Goal: Task Accomplishment & Management: Manage account settings

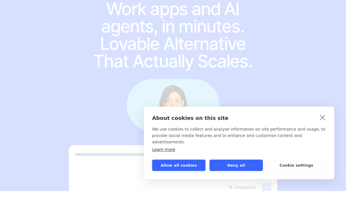
scroll to position [18, 0]
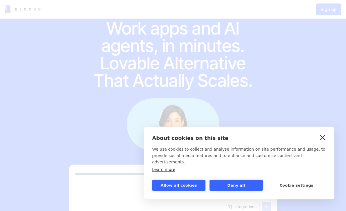
click at [327, 142] on link "close" at bounding box center [323, 137] width 9 height 9
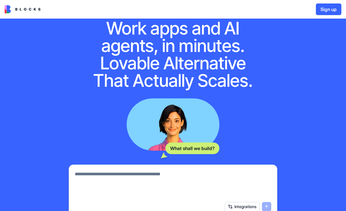
scroll to position [0, 0]
click at [91, 174] on textarea at bounding box center [173, 185] width 197 height 28
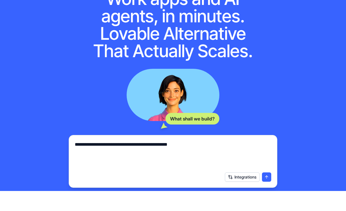
scroll to position [28, 0]
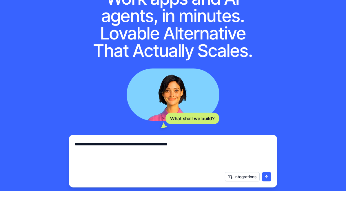
type textarea "**********"
click at [264, 192] on button "submit" at bounding box center [266, 196] width 9 height 9
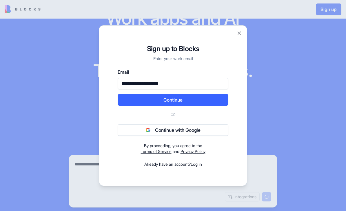
type input "**********"
click at [194, 98] on button "Continue" at bounding box center [173, 100] width 111 height 12
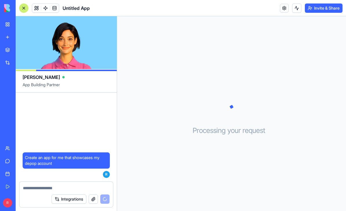
click at [22, 8] on div at bounding box center [23, 8] width 5 height 5
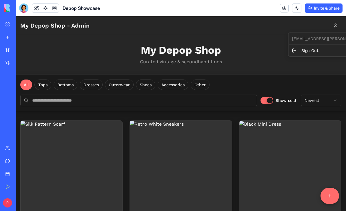
click at [261, 51] on html "My Depop Shop - Admin My Depop Shop Curated vintage & secondhand finds All Tops…" at bounding box center [181, 212] width 331 height 393
click at [178, 85] on button "Accessories" at bounding box center [173, 85] width 31 height 10
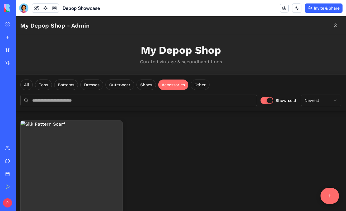
click at [248, 57] on div "My Depop Shop Curated vintage & secondhand finds" at bounding box center [181, 54] width 331 height 39
click at [251, 63] on p "Curated vintage & secondhand finds" at bounding box center [181, 61] width 322 height 7
click at [283, 7] on link at bounding box center [284, 8] width 9 height 9
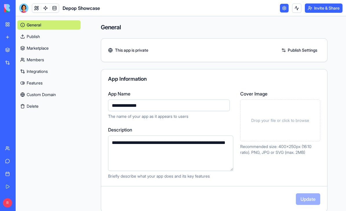
click at [33, 34] on link "Publish" at bounding box center [48, 36] width 63 height 9
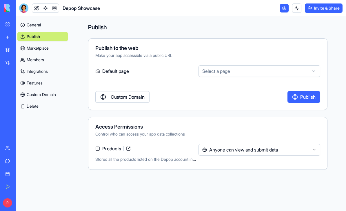
click at [275, 72] on button "Select a page" at bounding box center [260, 71] width 122 height 12
click at [270, 52] on html "My Workspace New app Marketplace Integrations Recent Untitled App AI Logo Gener…" at bounding box center [173, 105] width 346 height 211
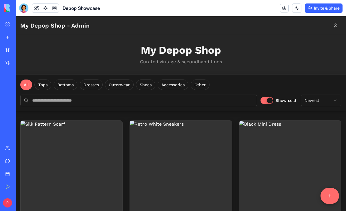
click at [206, 47] on h1 "My Depop Shop" at bounding box center [181, 50] width 322 height 12
click at [254, 52] on h1 "My Depop Shop" at bounding box center [181, 50] width 322 height 12
click at [116, 128] on button at bounding box center [115, 127] width 9 height 9
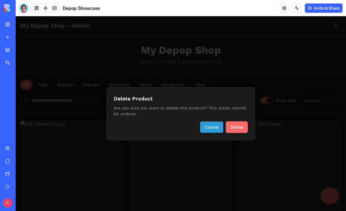
click at [210, 125] on button "Cancel" at bounding box center [212, 127] width 24 height 12
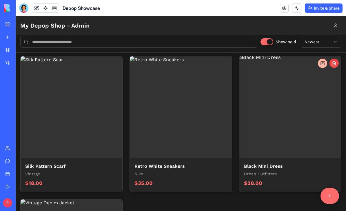
scroll to position [56, 0]
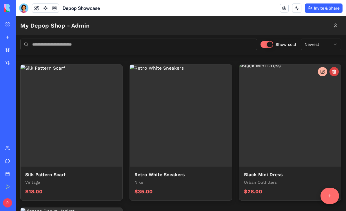
click at [336, 71] on button at bounding box center [334, 71] width 9 height 9
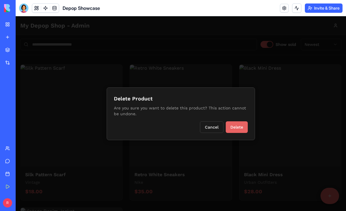
click at [240, 127] on button "Delete" at bounding box center [237, 127] width 22 height 12
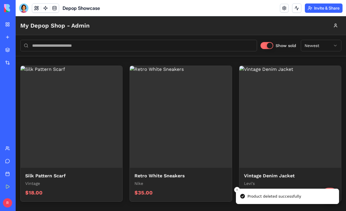
scroll to position [55, 0]
click at [336, 74] on button at bounding box center [334, 72] width 9 height 9
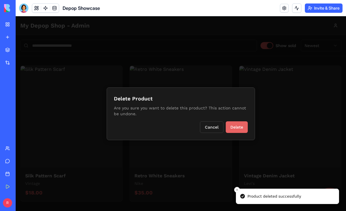
click at [241, 127] on button "Delete" at bounding box center [237, 127] width 22 height 12
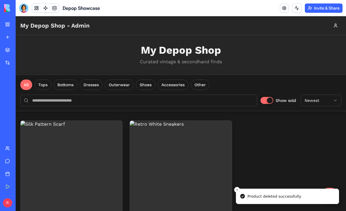
scroll to position [0, 0]
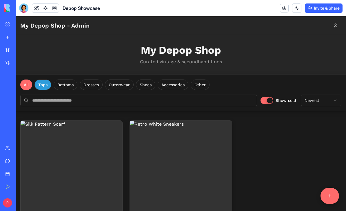
click at [45, 85] on button "Tops" at bounding box center [43, 85] width 17 height 10
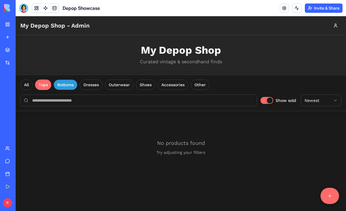
click at [64, 85] on button "Bottoms" at bounding box center [66, 85] width 24 height 10
click at [93, 83] on button "Dresses" at bounding box center [91, 85] width 23 height 10
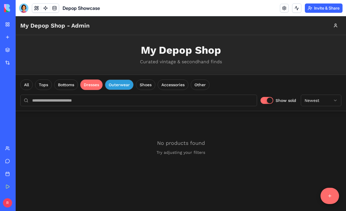
click at [118, 80] on button "Outerwear" at bounding box center [119, 85] width 29 height 10
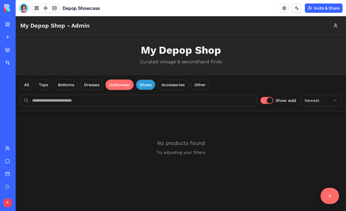
click at [143, 89] on button "Shoes" at bounding box center [145, 85] width 19 height 10
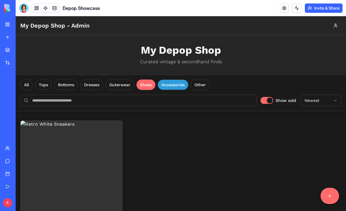
click at [182, 80] on button "Accessories" at bounding box center [173, 85] width 31 height 10
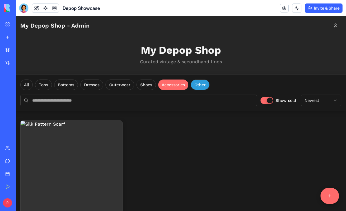
click at [203, 82] on button "Other" at bounding box center [200, 85] width 19 height 10
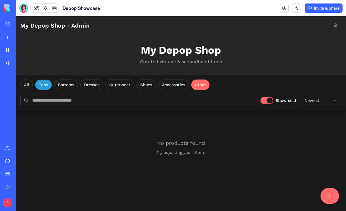
click at [46, 87] on button "Tops" at bounding box center [43, 85] width 17 height 10
click at [62, 85] on button "Bottoms" at bounding box center [66, 85] width 24 height 10
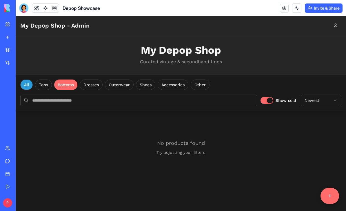
click at [26, 84] on button "All" at bounding box center [26, 85] width 12 height 10
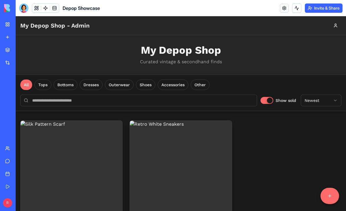
click at [28, 8] on div at bounding box center [23, 7] width 9 height 9
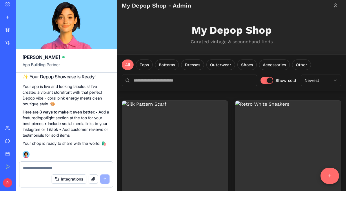
scroll to position [232, 0]
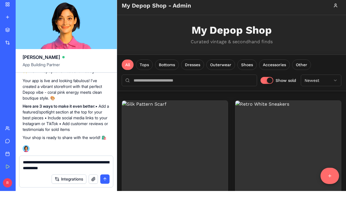
type textarea "**********"
click at [107, 194] on button "submit" at bounding box center [104, 198] width 9 height 9
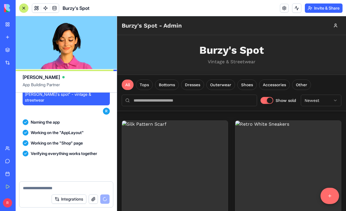
scroll to position [366, 0]
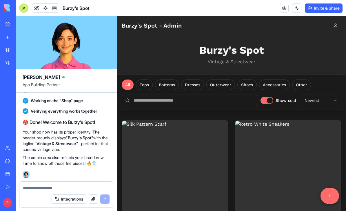
click at [24, 10] on div at bounding box center [23, 8] width 5 height 5
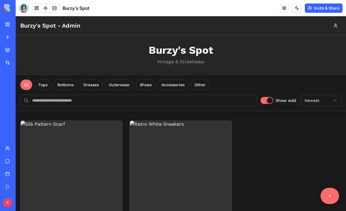
scroll to position [0, 0]
click at [37, 101] on input at bounding box center [138, 101] width 237 height 12
click at [36, 100] on input at bounding box center [138, 101] width 237 height 12
click at [41, 104] on input at bounding box center [138, 101] width 237 height 12
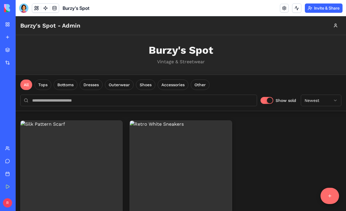
click at [329, 101] on button "Newest" at bounding box center [321, 101] width 41 height 12
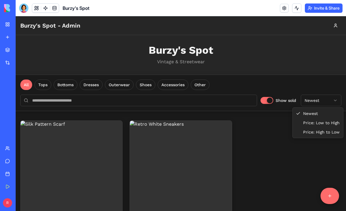
click at [335, 101] on html "Burzy's Spot - Admin Burzy's Spot Vintage & Streetwear All Tops Bottoms Dresses…" at bounding box center [181, 141] width 331 height 250
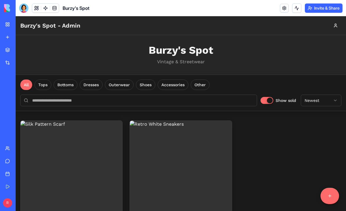
click at [282, 10] on link at bounding box center [284, 8] width 9 height 9
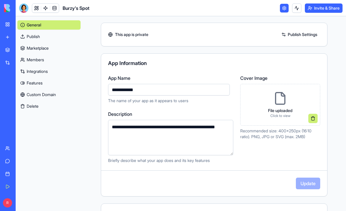
scroll to position [17, 0]
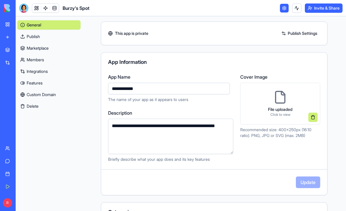
click at [287, 31] on link "Publish Settings" at bounding box center [300, 33] width 42 height 9
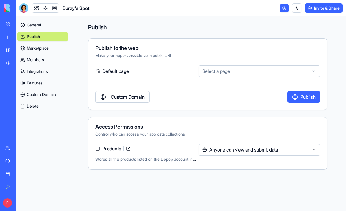
click at [301, 67] on button "Select a page" at bounding box center [260, 71] width 122 height 12
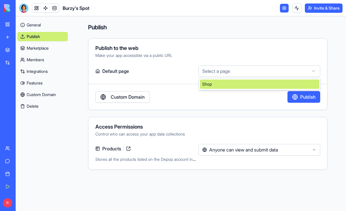
click at [266, 84] on div "Shop" at bounding box center [260, 84] width 120 height 9
select select "**********"
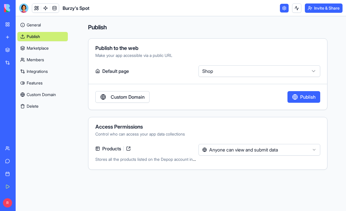
click at [314, 150] on button "Anyone can view and submit data" at bounding box center [260, 150] width 122 height 12
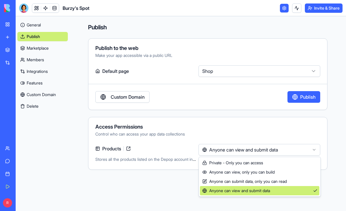
click at [266, 192] on span "Anyone can view and submit data" at bounding box center [237, 191] width 68 height 6
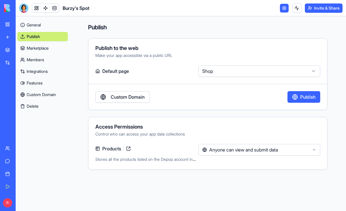
click at [293, 154] on button "Anyone can view and submit data" at bounding box center [260, 150] width 122 height 12
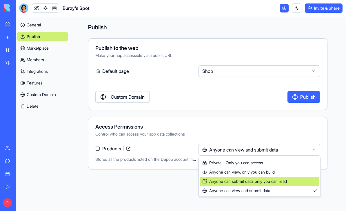
click at [275, 181] on span "Anyone can submit data, only you can read" at bounding box center [245, 181] width 85 height 6
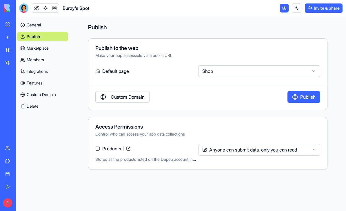
click at [305, 95] on button "Publish" at bounding box center [304, 97] width 33 height 12
click at [284, 9] on link at bounding box center [284, 8] width 9 height 9
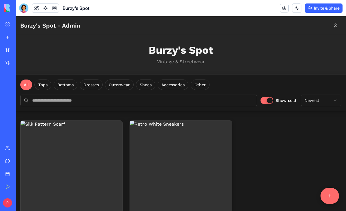
click at [283, 8] on link at bounding box center [284, 8] width 9 height 9
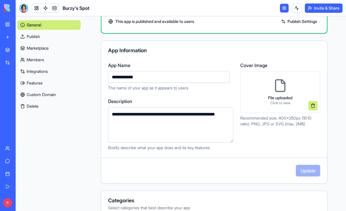
scroll to position [30, 0]
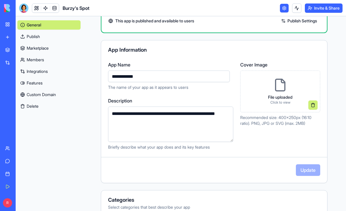
click at [180, 117] on textarea "**********" at bounding box center [170, 124] width 125 height 35
click at [182, 115] on textarea "**********" at bounding box center [170, 124] width 125 height 35
click at [173, 141] on textarea "**********" at bounding box center [170, 124] width 125 height 35
click at [178, 114] on textarea "**********" at bounding box center [170, 124] width 125 height 35
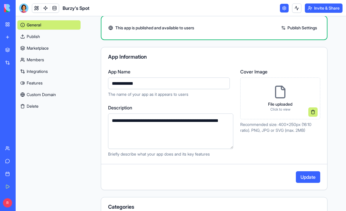
scroll to position [33, 0]
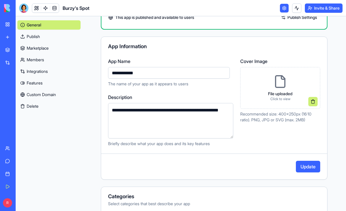
type textarea "**********"
click at [269, 140] on div "Cover Image File uploaded Click to view Recommended size: 400x250px (16:10 rati…" at bounding box center [281, 102] width 80 height 89
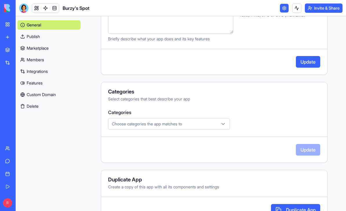
scroll to position [140, 0]
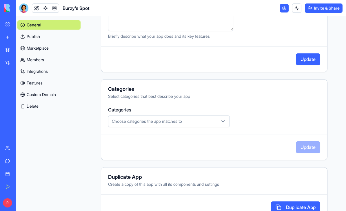
click at [224, 121] on icon "button" at bounding box center [223, 121] width 3 height 1
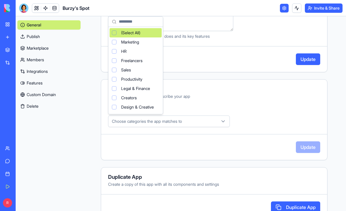
click at [224, 120] on icon "button" at bounding box center [224, 121] width 6 height 6
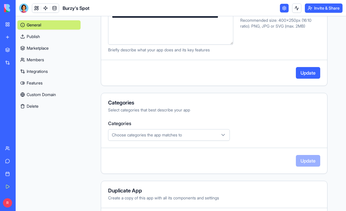
scroll to position [127, 0]
click at [221, 136] on icon "button" at bounding box center [224, 135] width 6 height 6
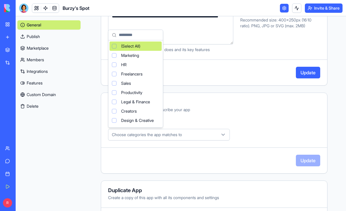
click at [114, 56] on div "Suggestions" at bounding box center [114, 55] width 5 height 5
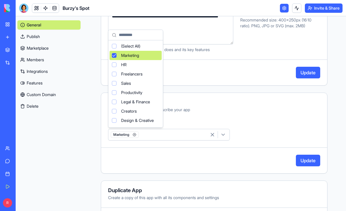
click at [142, 35] on input "text" at bounding box center [139, 35] width 41 height 12
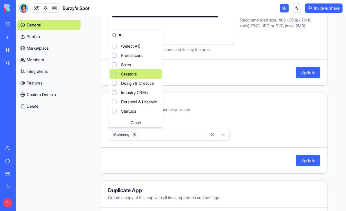
scroll to position [0, 0]
type input "*"
click at [113, 65] on div "Suggestions" at bounding box center [114, 64] width 5 height 5
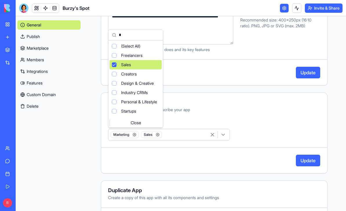
click at [148, 122] on div "Close" at bounding box center [136, 122] width 52 height 9
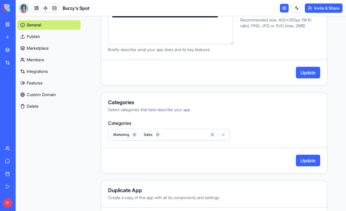
click at [224, 136] on icon "button" at bounding box center [224, 135] width 6 height 6
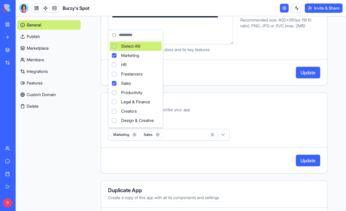
click at [224, 136] on icon "button" at bounding box center [224, 135] width 6 height 6
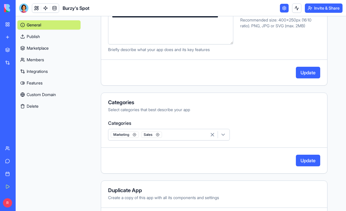
click at [227, 135] on div "button" at bounding box center [217, 134] width 21 height 7
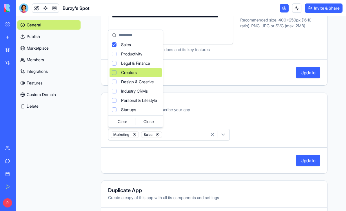
scroll to position [39, 0]
click at [115, 81] on div "Suggestions" at bounding box center [114, 82] width 5 height 5
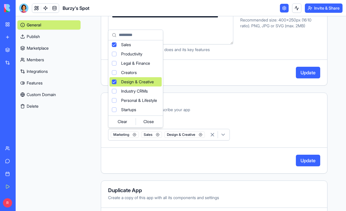
click at [117, 80] on div "Design & Creative" at bounding box center [136, 81] width 52 height 9
click at [115, 80] on div "Suggestions" at bounding box center [114, 82] width 5 height 5
click at [117, 99] on div "Personal & Lifestyle" at bounding box center [136, 100] width 52 height 9
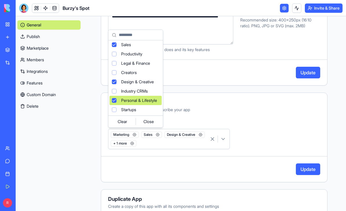
click at [270, 128] on html "**********" at bounding box center [173, 105] width 346 height 211
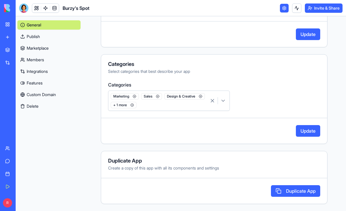
scroll to position [165, 0]
click at [312, 131] on button "Update" at bounding box center [308, 131] width 24 height 12
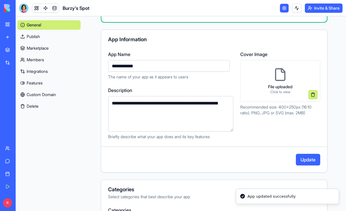
scroll to position [35, 0]
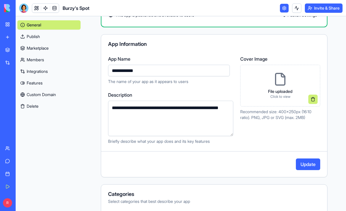
click at [297, 84] on div "File uploaded Click to view" at bounding box center [281, 86] width 34 height 36
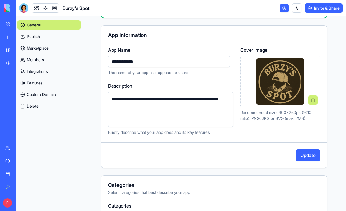
scroll to position [41, 0]
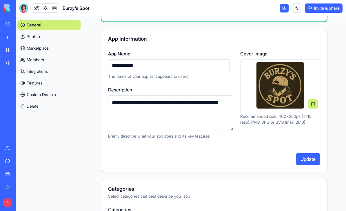
click at [309, 159] on button "Update" at bounding box center [308, 159] width 24 height 12
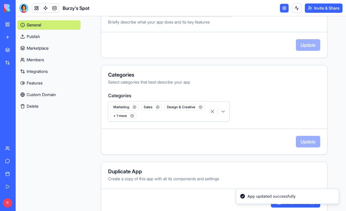
scroll to position [154, 0]
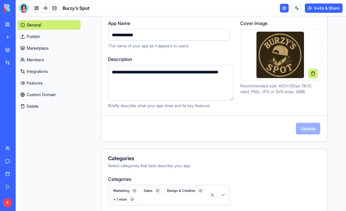
click at [313, 126] on div "Update" at bounding box center [214, 129] width 226 height 12
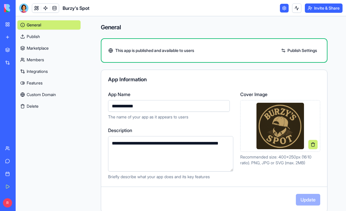
scroll to position [0, 0]
click at [307, 49] on link "Publish Settings" at bounding box center [300, 50] width 42 height 9
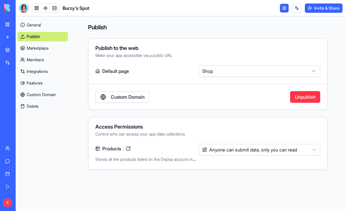
click at [283, 7] on link at bounding box center [284, 8] width 9 height 9
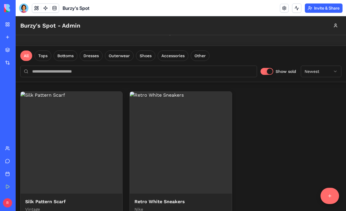
click at [283, 7] on link at bounding box center [284, 8] width 9 height 9
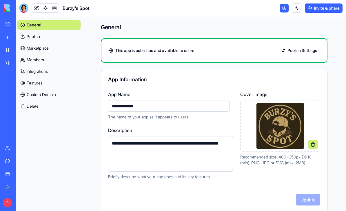
click at [37, 37] on link "Publish" at bounding box center [48, 36] width 63 height 9
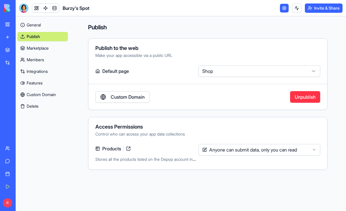
click at [105, 96] on link "Custom Domain" at bounding box center [122, 97] width 54 height 12
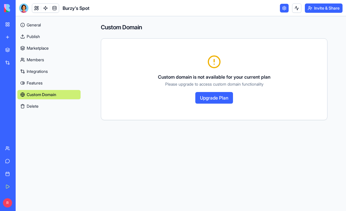
click at [38, 50] on link "Marketplace" at bounding box center [48, 48] width 63 height 9
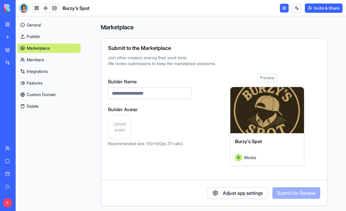
click at [122, 129] on span "Upload avatar" at bounding box center [120, 127] width 18 height 12
click at [36, 61] on link "Members" at bounding box center [48, 59] width 63 height 9
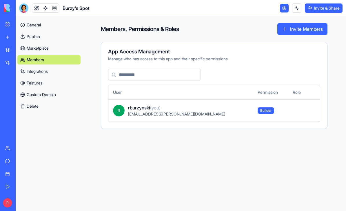
click at [33, 72] on link "Integrations" at bounding box center [48, 71] width 63 height 9
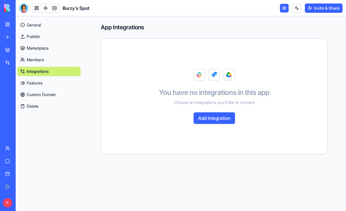
click at [37, 50] on link "Marketplace" at bounding box center [48, 48] width 63 height 9
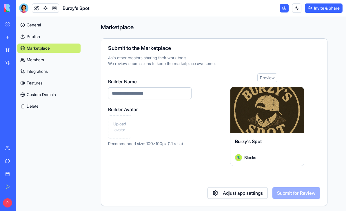
scroll to position [-1, 0]
click at [31, 36] on link "Publish" at bounding box center [48, 36] width 63 height 9
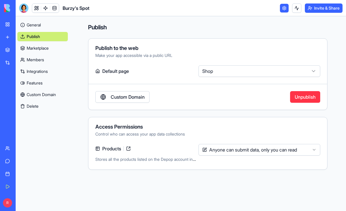
click at [321, 11] on button "Invite & Share" at bounding box center [324, 7] width 38 height 9
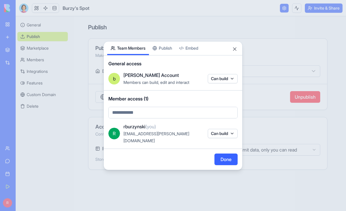
click at [299, 39] on div at bounding box center [173, 105] width 346 height 211
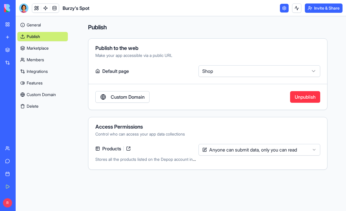
click at [284, 9] on link at bounding box center [284, 8] width 9 height 9
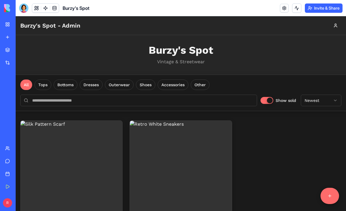
click at [75, 5] on span "Burzy's Spot" at bounding box center [76, 8] width 27 height 7
click at [282, 8] on link at bounding box center [284, 8] width 9 height 9
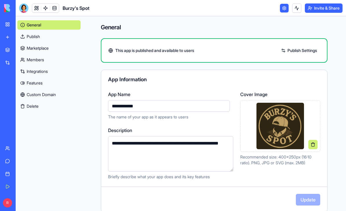
click at [282, 59] on div "This app is published and available to users Publish Settings" at bounding box center [214, 50] width 227 height 24
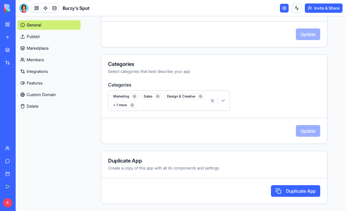
scroll to position [165, 0]
click at [291, 189] on button "Duplicate App" at bounding box center [295, 191] width 49 height 12
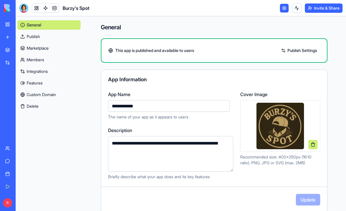
click at [116, 50] on span "This app is published and available to users" at bounding box center [154, 51] width 79 height 6
click at [299, 48] on link "Publish Settings" at bounding box center [300, 50] width 42 height 9
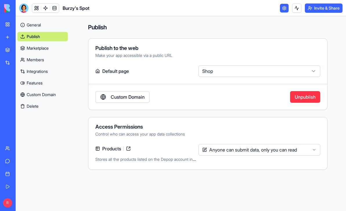
click at [290, 55] on div "Make your app accessible via a public URL" at bounding box center [207, 56] width 225 height 6
click at [308, 72] on button "Shop" at bounding box center [260, 71] width 122 height 12
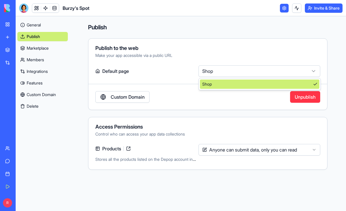
click at [287, 84] on div "Shop" at bounding box center [260, 84] width 120 height 9
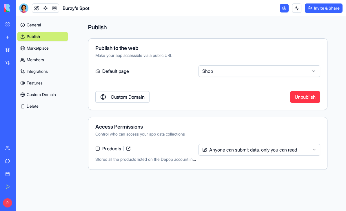
click at [130, 145] on link at bounding box center [128, 148] width 9 height 9
